Goal: Transaction & Acquisition: Purchase product/service

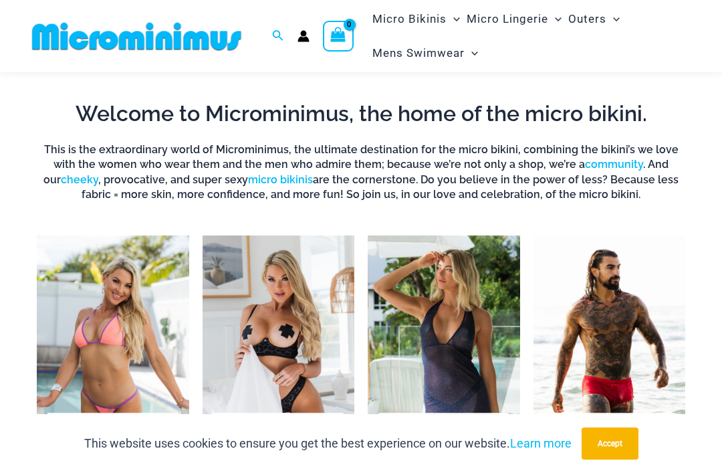
scroll to position [711, 0]
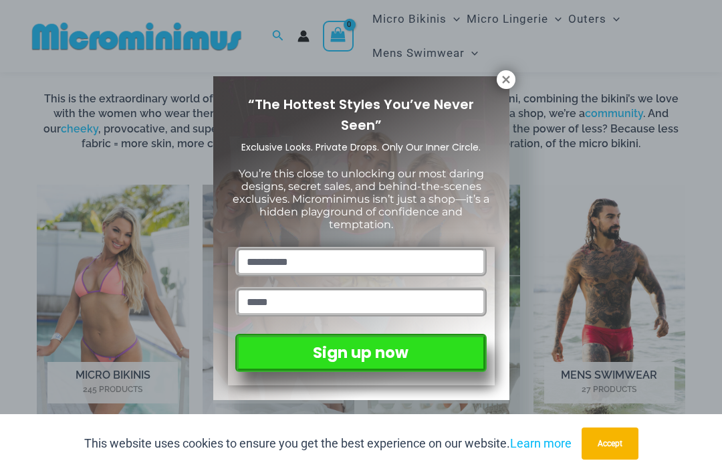
click at [505, 77] on icon at bounding box center [506, 80] width 12 height 12
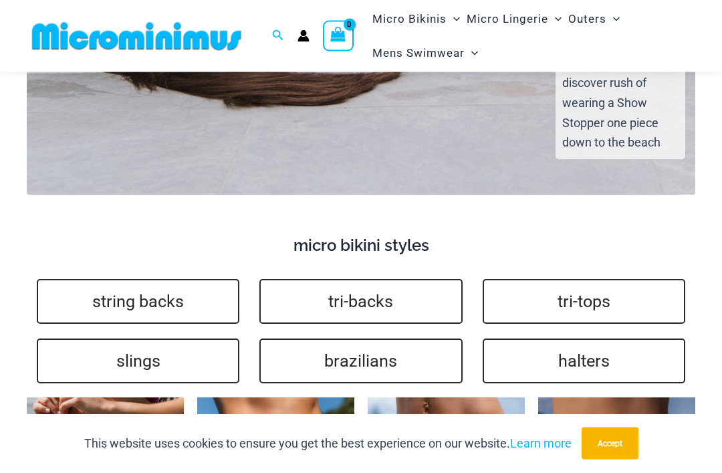
scroll to position [2798, 0]
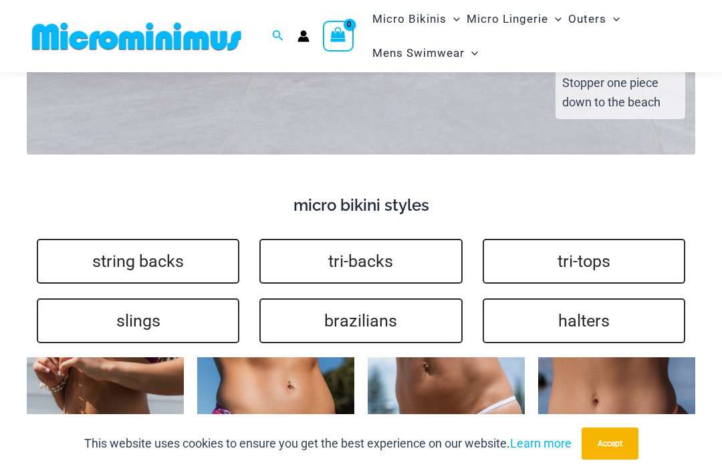
click at [96, 298] on link "slings" at bounding box center [138, 320] width 203 height 45
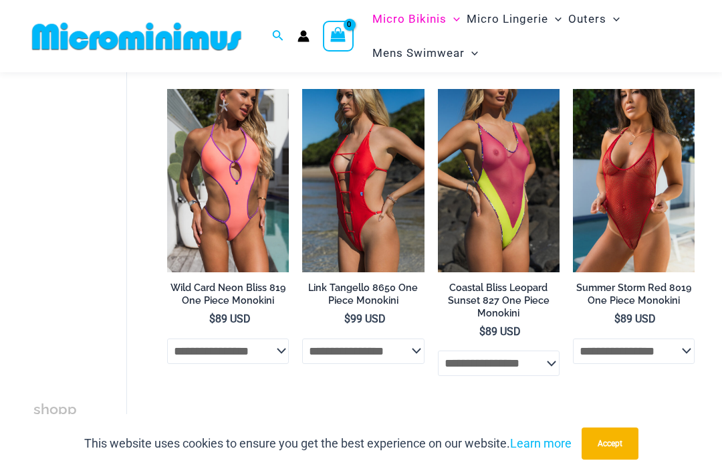
scroll to position [102, 0]
click at [625, 459] on button "Accept" at bounding box center [610, 443] width 57 height 32
click at [573, 420] on img at bounding box center [573, 420] width 0 height 0
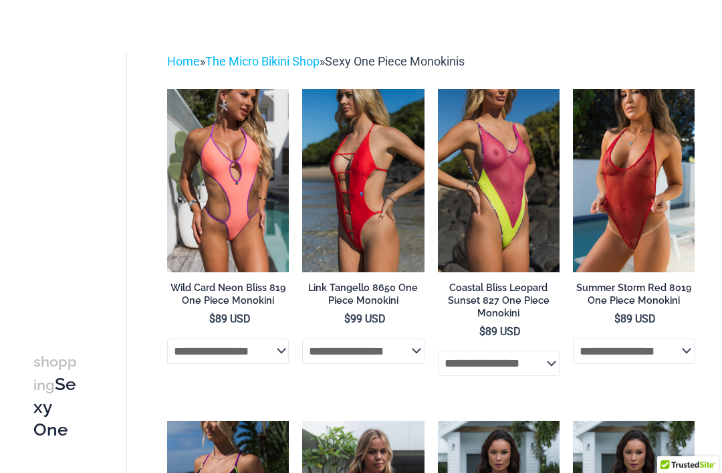
scroll to position [145, 0]
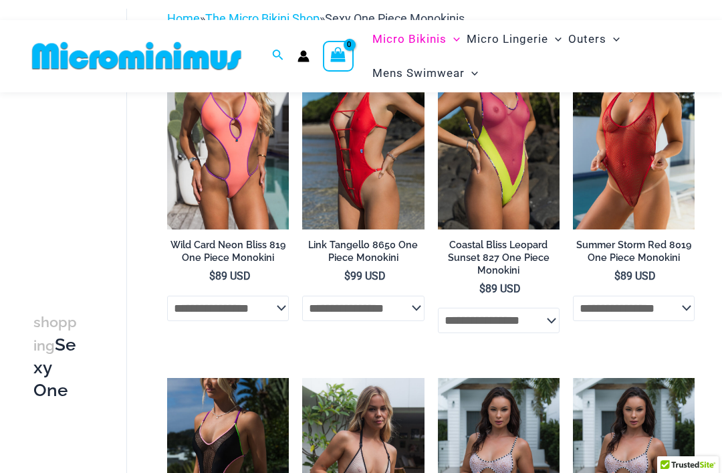
click at [685, 303] on select "**********" at bounding box center [634, 307] width 122 height 25
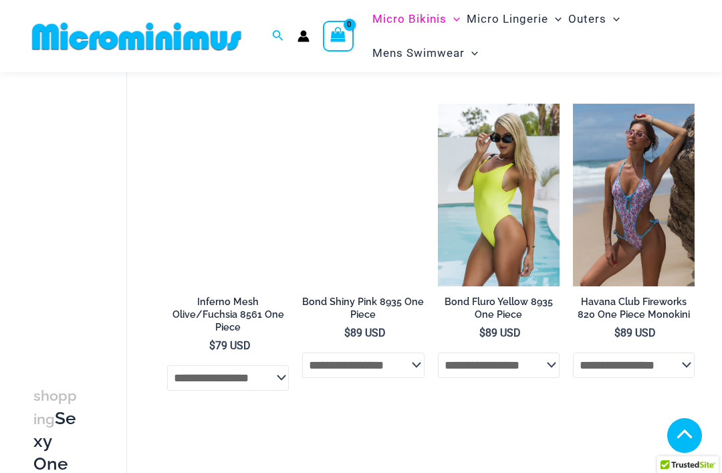
scroll to position [737, 0]
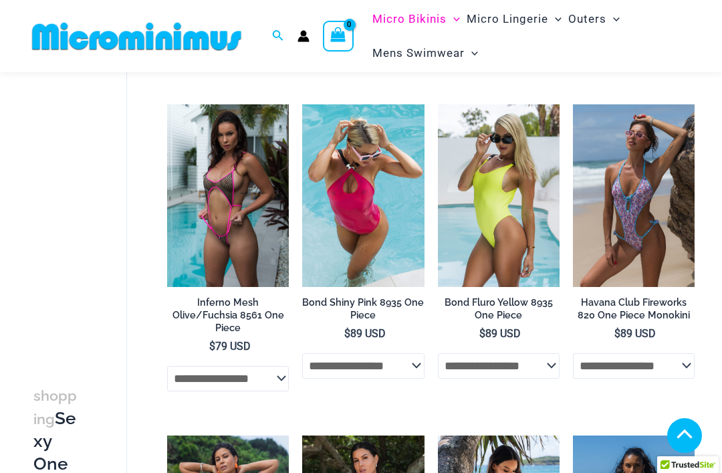
click at [302, 104] on img at bounding box center [302, 104] width 0 height 0
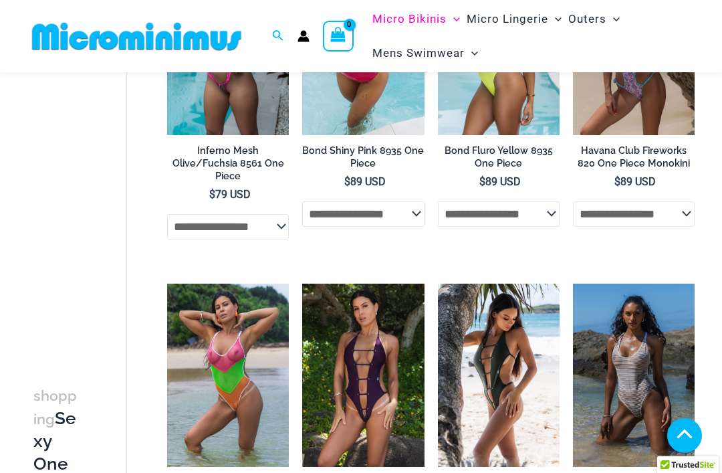
scroll to position [973, 0]
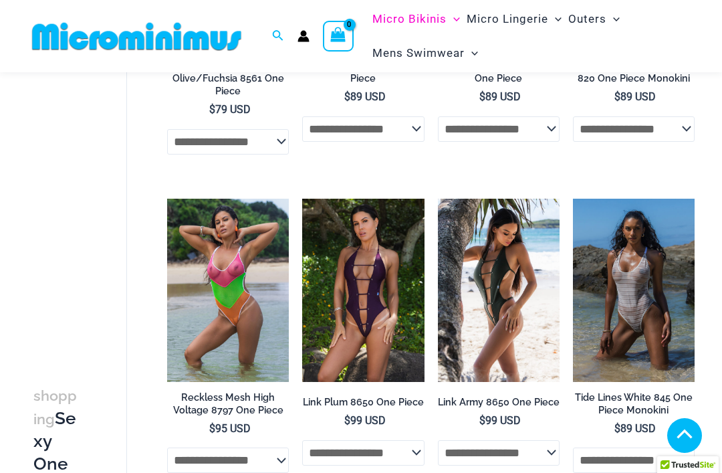
click at [167, 199] on img at bounding box center [167, 199] width 0 height 0
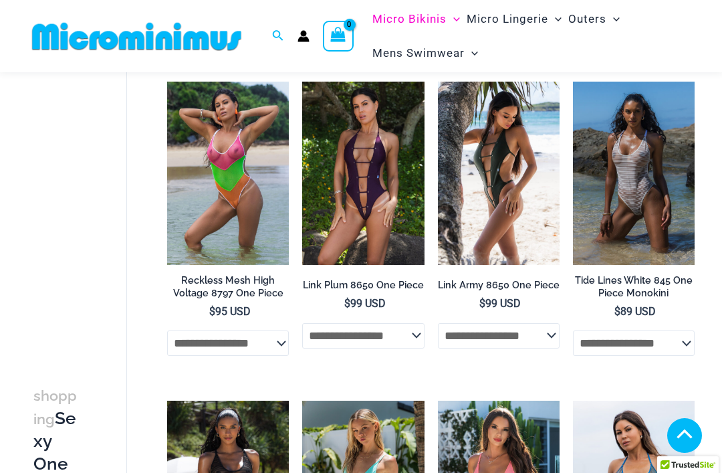
scroll to position [1090, 0]
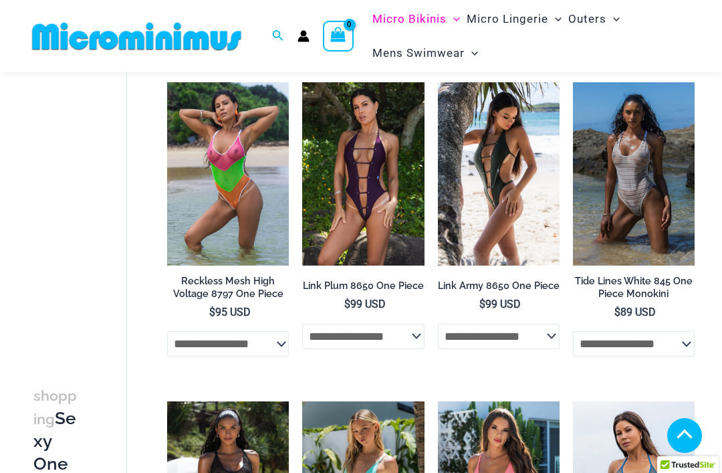
click at [167, 82] on img at bounding box center [167, 82] width 0 height 0
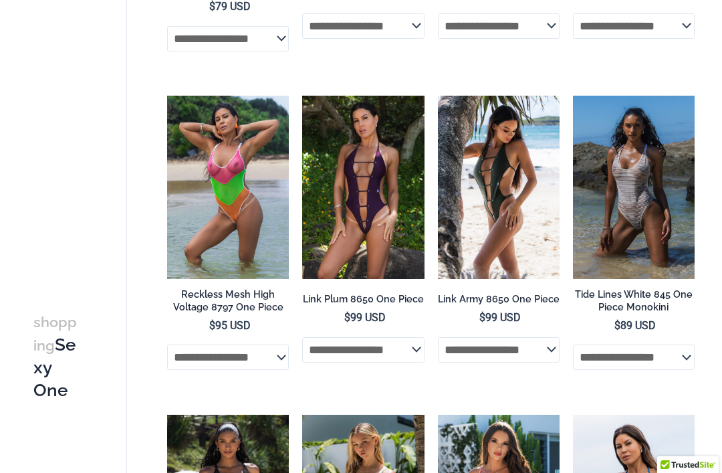
scroll to position [1132, 0]
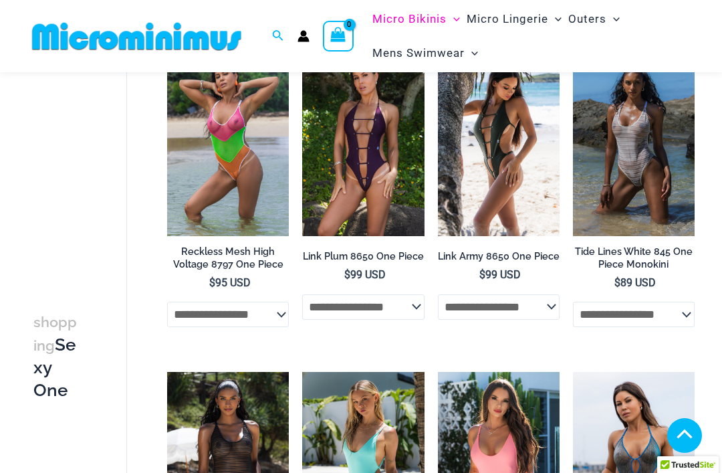
click at [283, 313] on select "**********" at bounding box center [228, 313] width 122 height 25
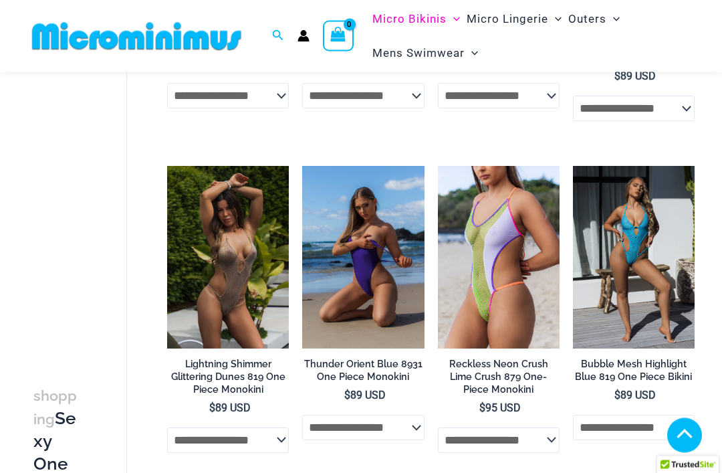
scroll to position [1667, 0]
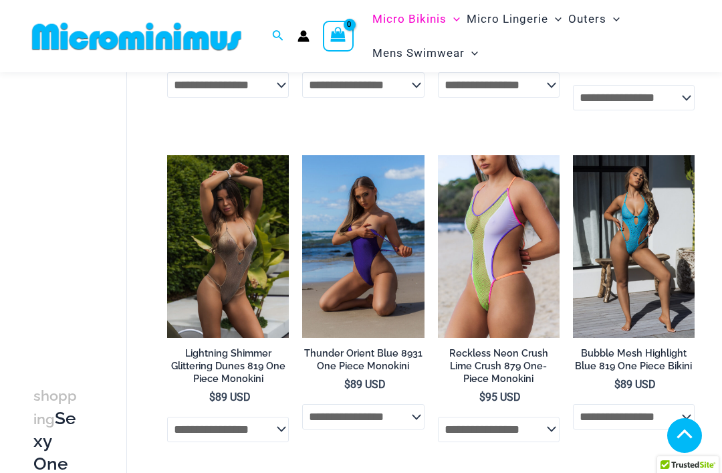
click at [343, 424] on select "**********" at bounding box center [363, 416] width 122 height 25
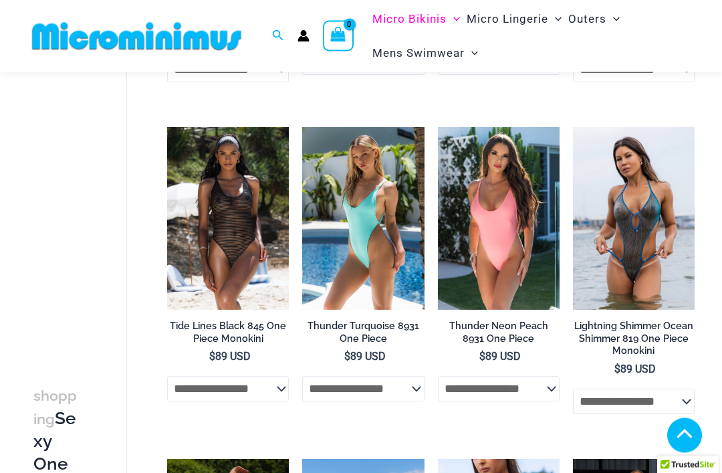
scroll to position [1363, 0]
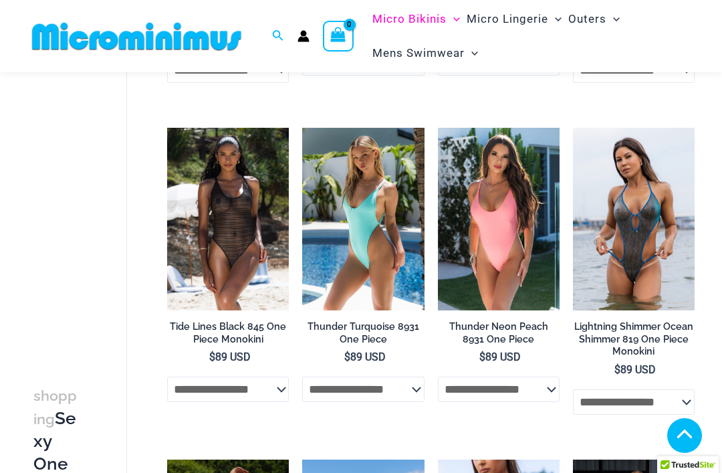
click at [333, 388] on select "**********" at bounding box center [363, 388] width 122 height 25
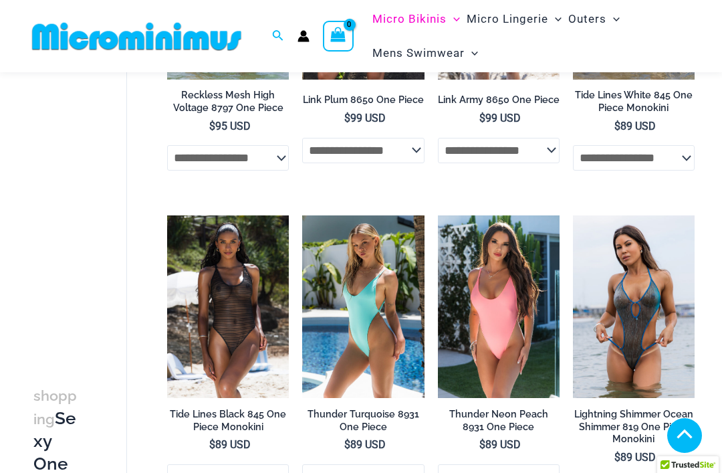
scroll to position [1097, 0]
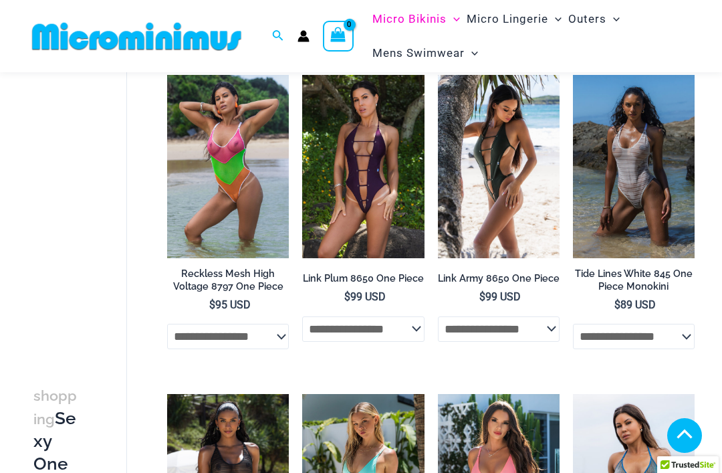
click at [275, 336] on select "**********" at bounding box center [228, 336] width 122 height 25
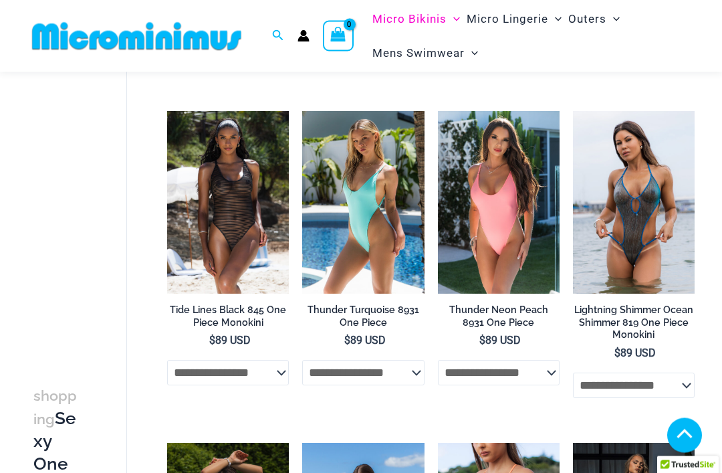
scroll to position [1380, 0]
click at [302, 111] on img at bounding box center [302, 111] width 0 height 0
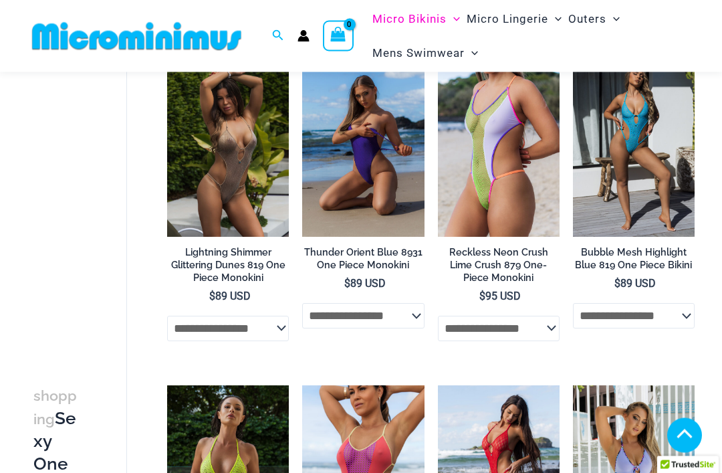
scroll to position [1768, 0]
click at [365, 328] on select "**********" at bounding box center [363, 315] width 122 height 25
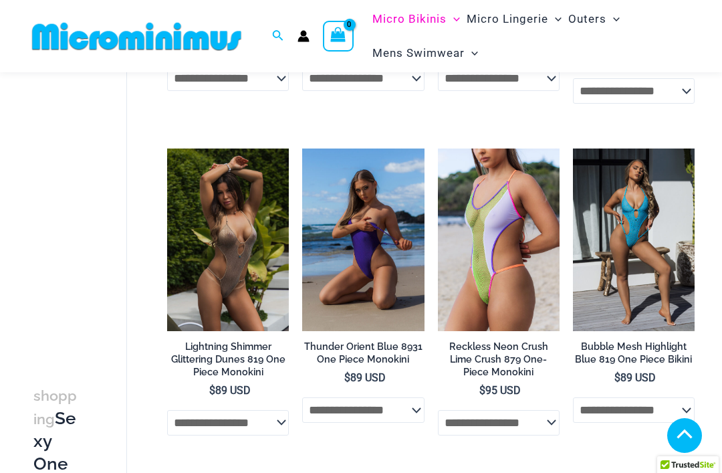
scroll to position [1584, 0]
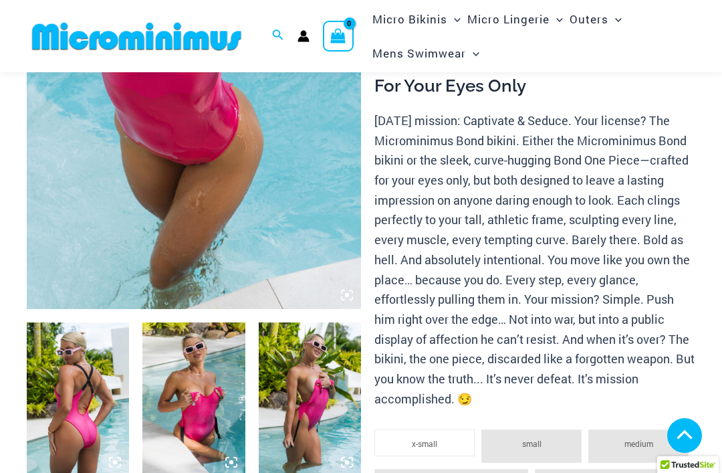
scroll to position [333, 0]
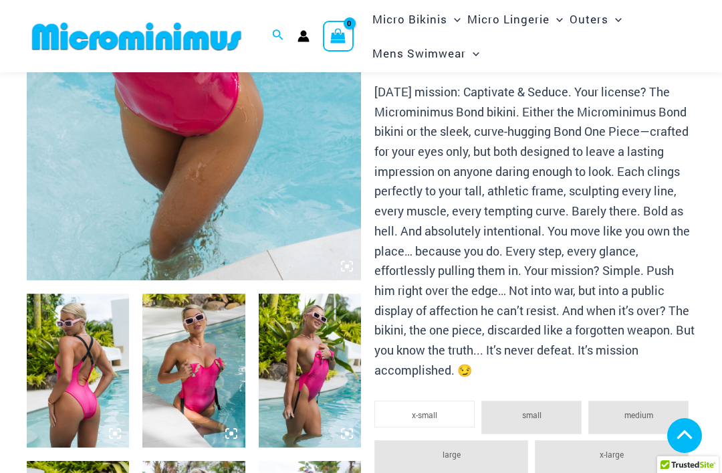
click at [66, 346] on img at bounding box center [78, 370] width 102 height 154
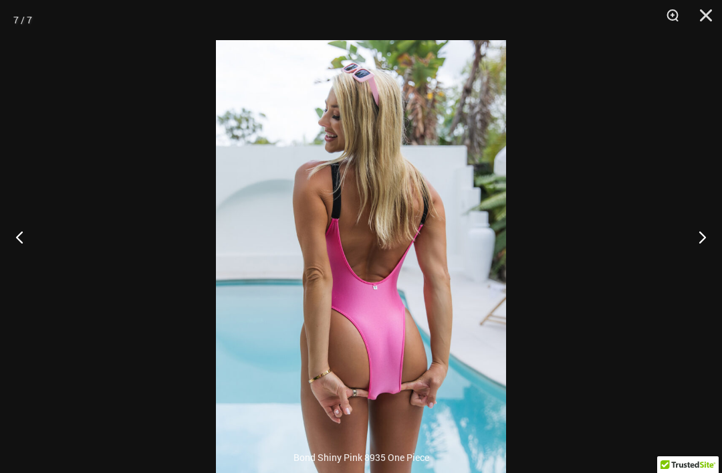
click at [701, 21] on button "Close" at bounding box center [701, 20] width 33 height 40
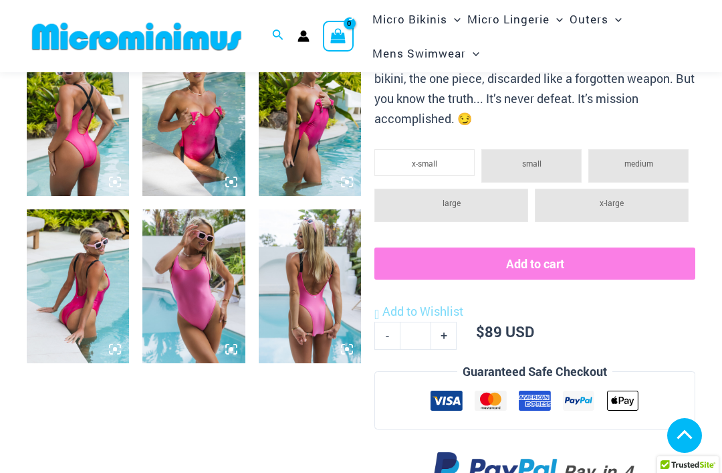
scroll to position [627, 0]
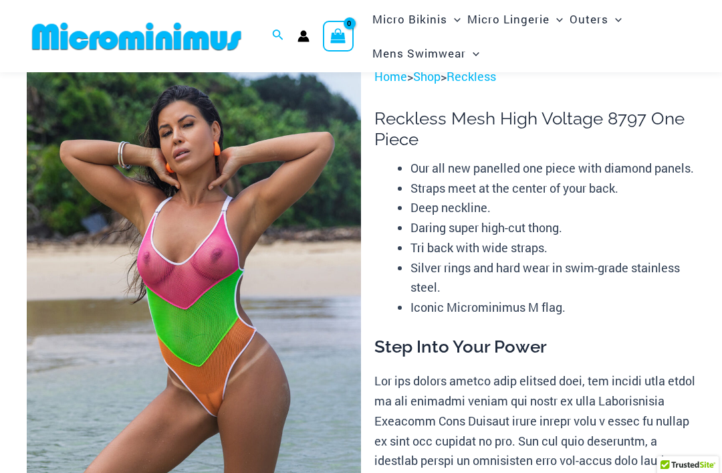
scroll to position [88, 0]
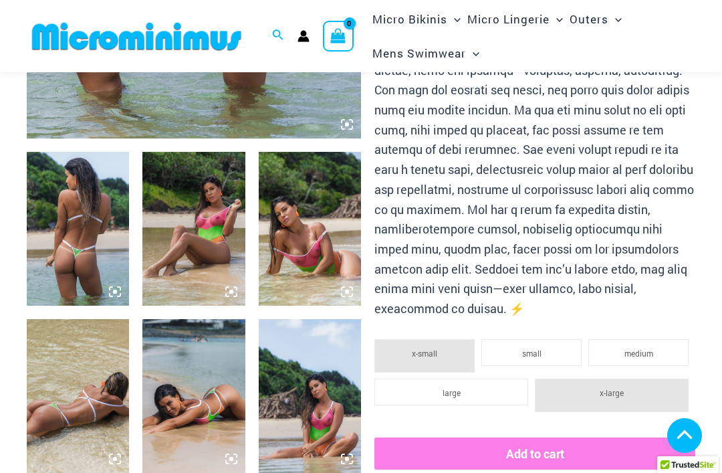
click at [54, 241] on img at bounding box center [78, 229] width 102 height 154
click at [76, 225] on img at bounding box center [78, 229] width 102 height 154
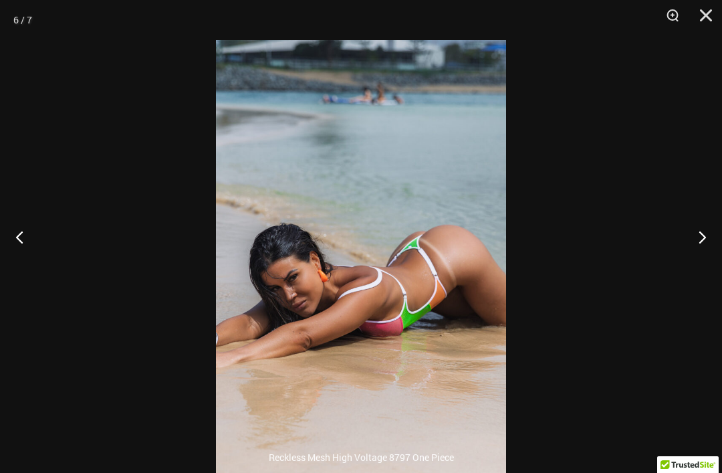
click at [698, 13] on button "Close" at bounding box center [701, 20] width 33 height 40
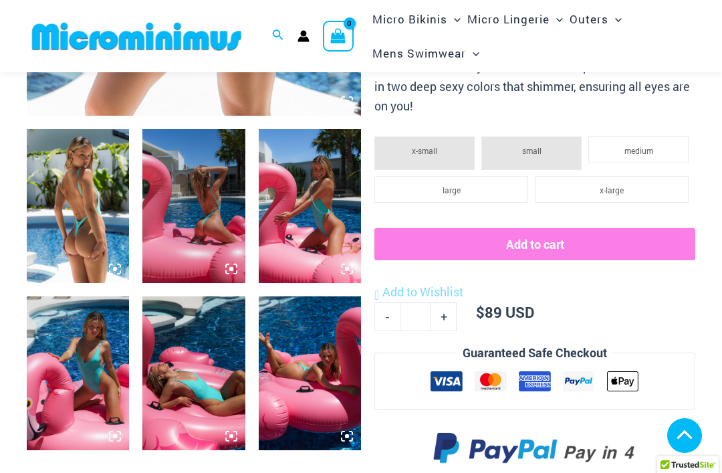
scroll to position [502, 0]
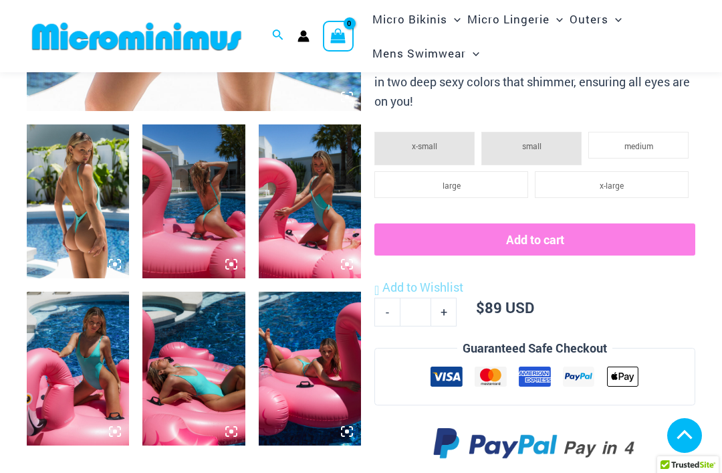
click at [69, 233] on img at bounding box center [78, 201] width 102 height 154
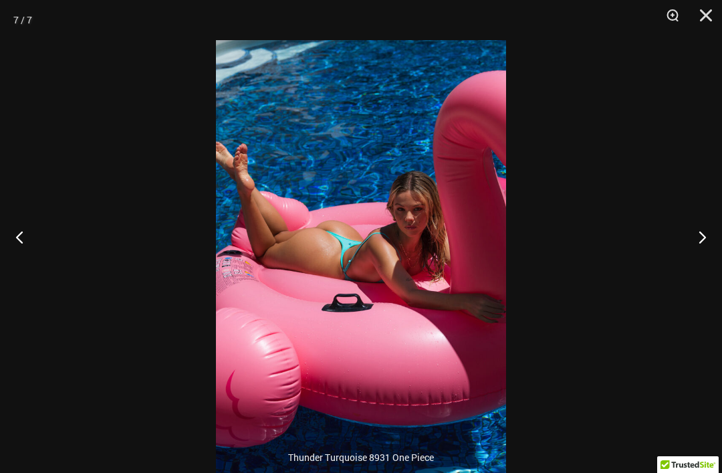
click at [701, 19] on button "Close" at bounding box center [701, 20] width 33 height 40
